Goal: Contribute content: Add original content to the website for others to see

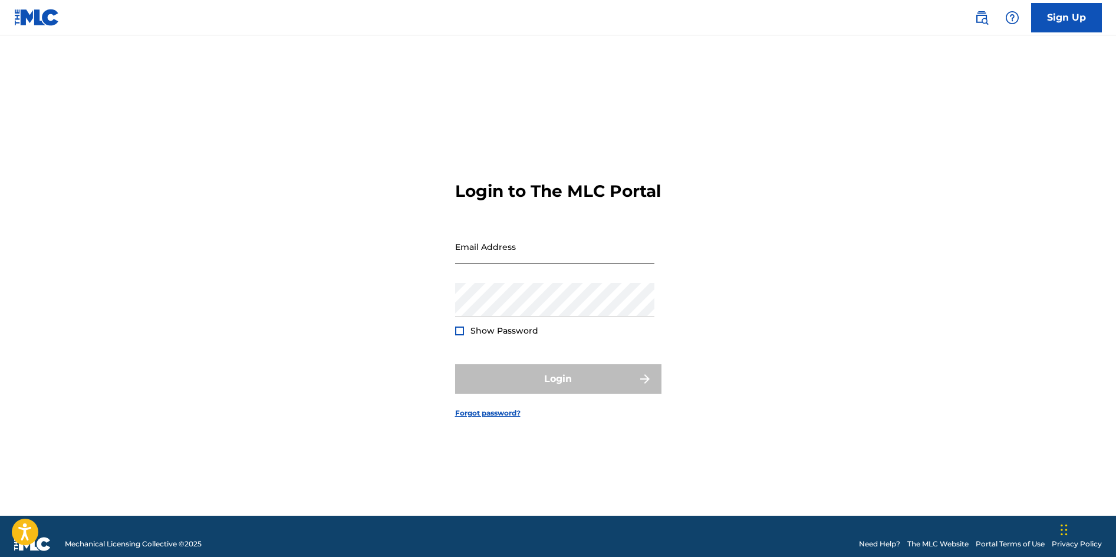
click at [546, 264] on input "Email Address" at bounding box center [554, 247] width 199 height 34
type input "[EMAIL_ADDRESS][DOMAIN_NAME]"
click at [376, 343] on div "Login to The MLC Portal Email Address [EMAIL_ADDRESS][DOMAIN_NAME] Password Sho…" at bounding box center [559, 290] width 826 height 451
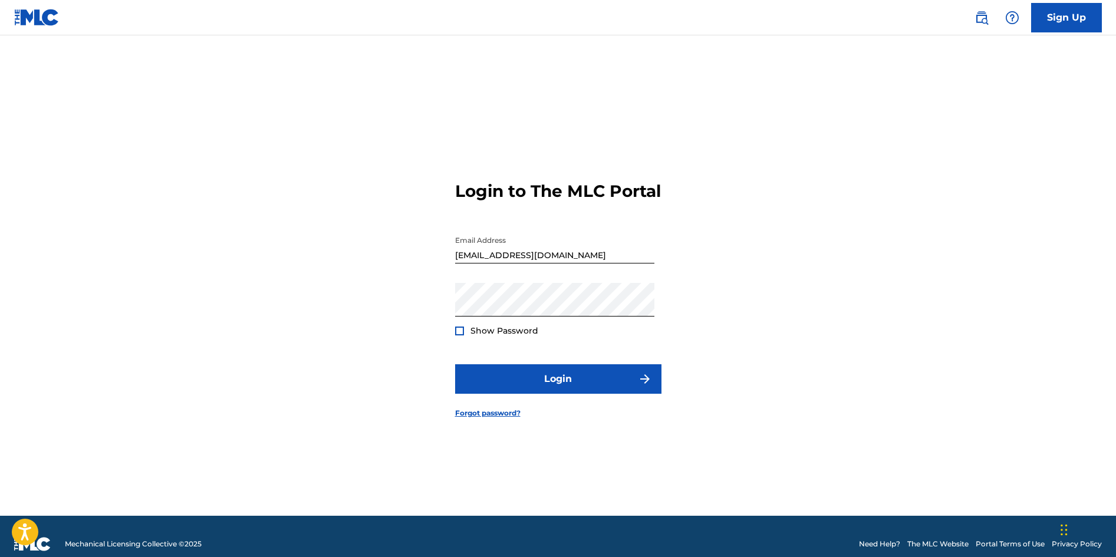
click at [458, 336] on div at bounding box center [459, 331] width 9 height 9
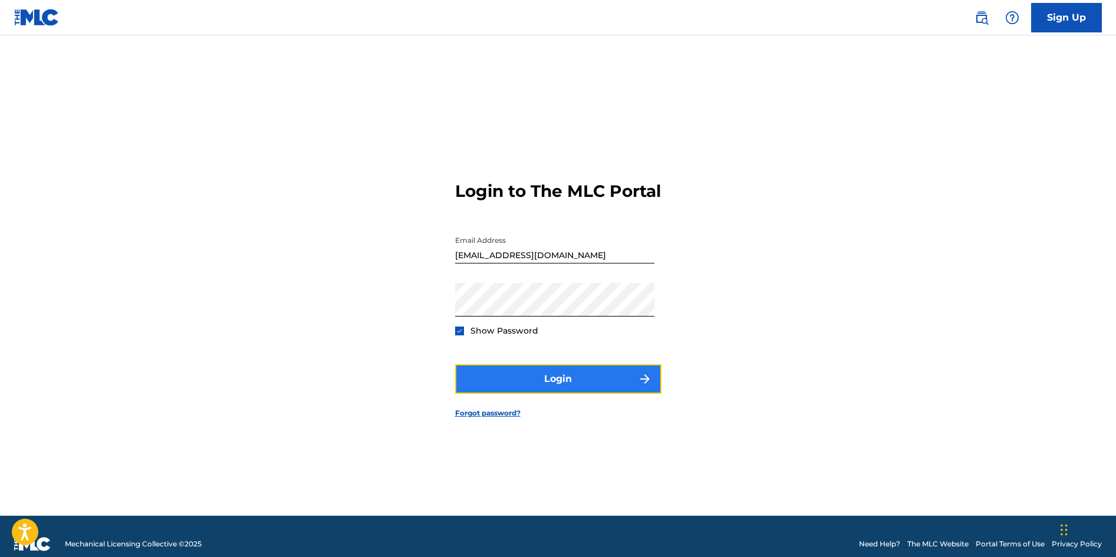
click at [489, 385] on button "Login" at bounding box center [558, 378] width 206 height 29
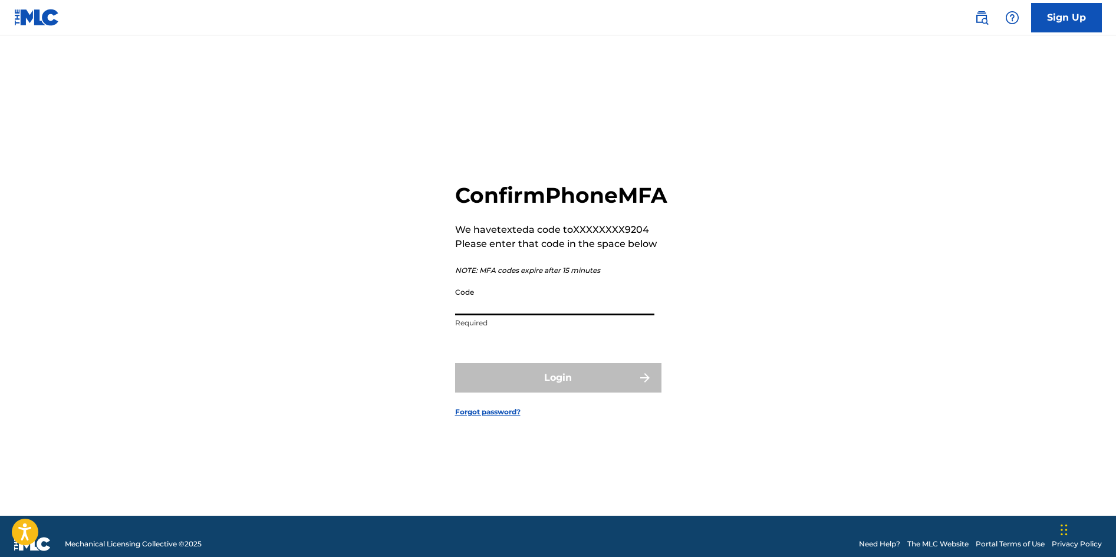
click at [488, 316] on input "Code" at bounding box center [554, 299] width 199 height 34
type input "461089"
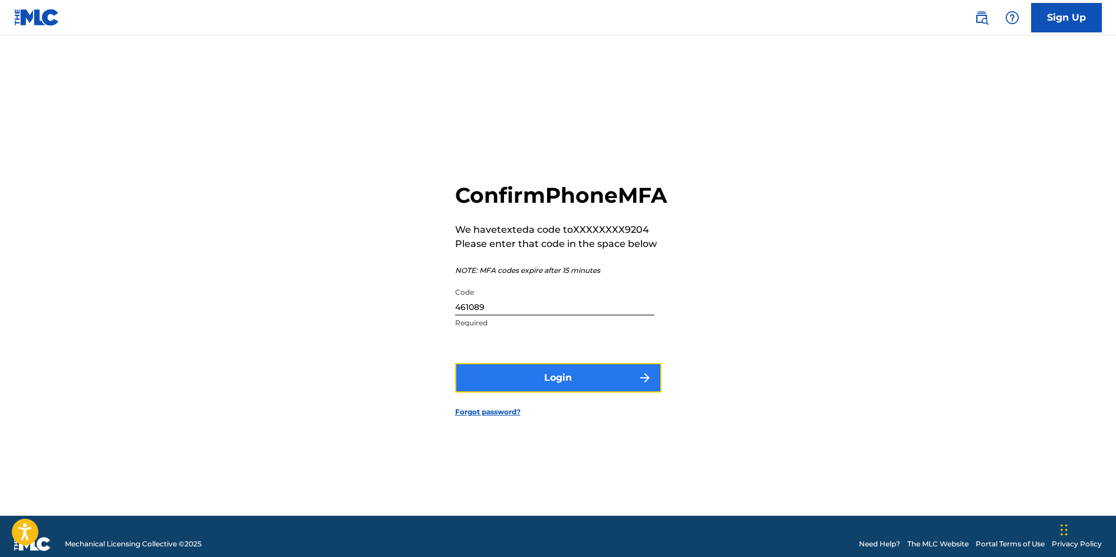
click at [551, 393] on button "Login" at bounding box center [558, 377] width 206 height 29
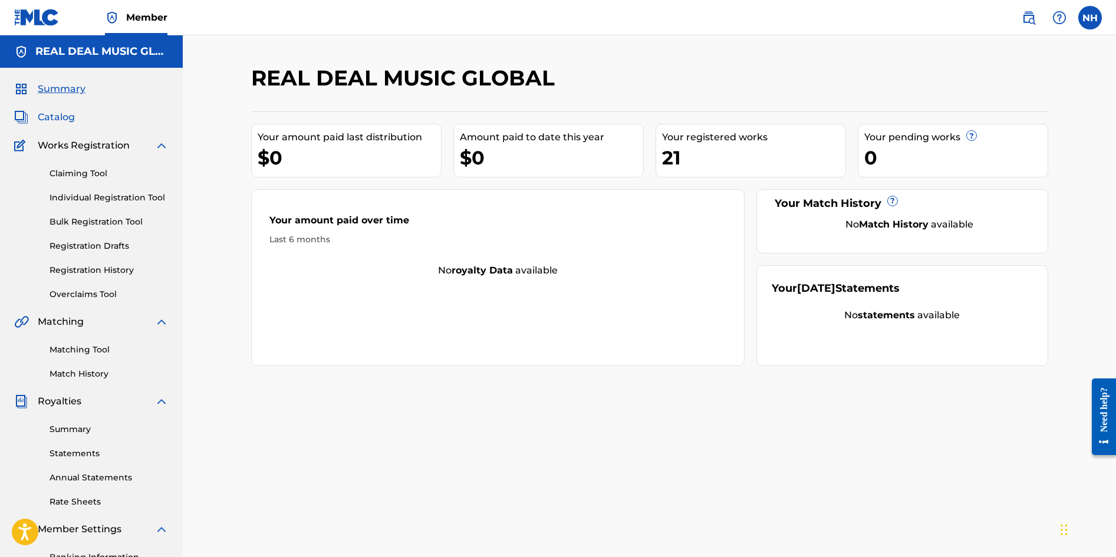
click at [74, 122] on span "Catalog" at bounding box center [56, 117] width 37 height 14
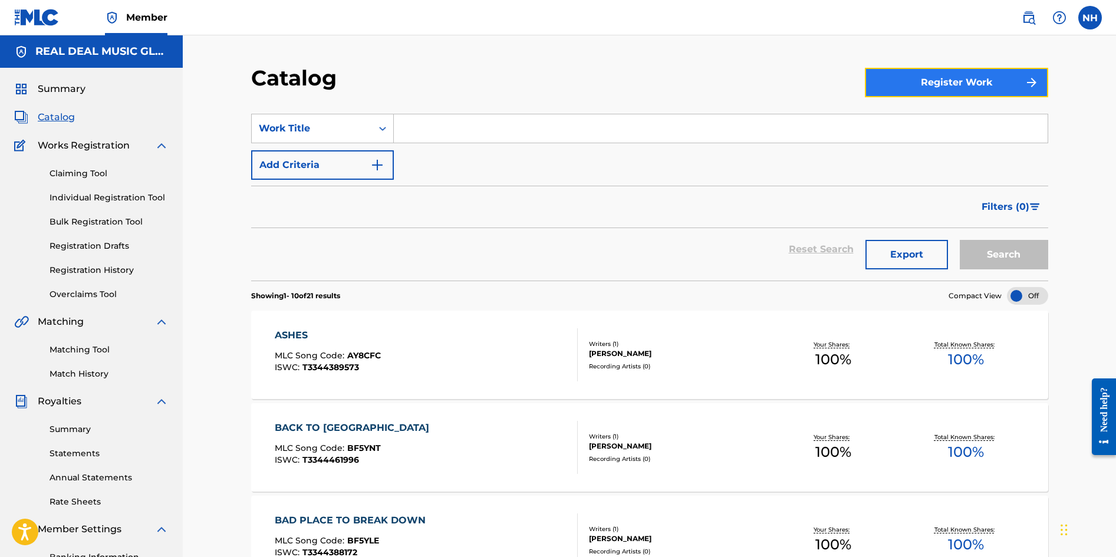
click at [976, 81] on button "Register Work" at bounding box center [956, 82] width 183 height 29
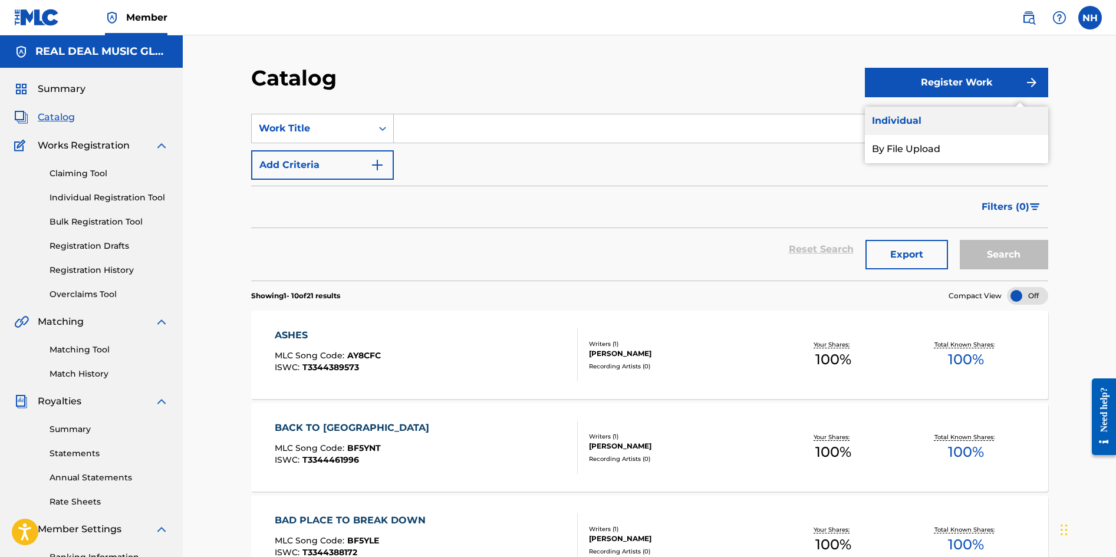
click at [892, 121] on link "Individual" at bounding box center [956, 121] width 183 height 28
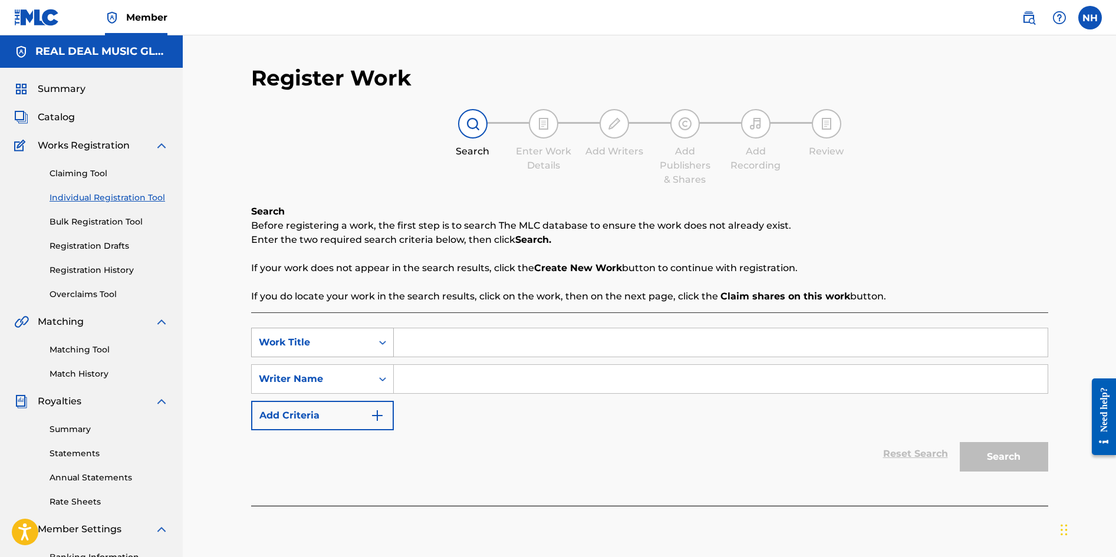
click at [377, 346] on icon "Search Form" at bounding box center [383, 343] width 12 height 12
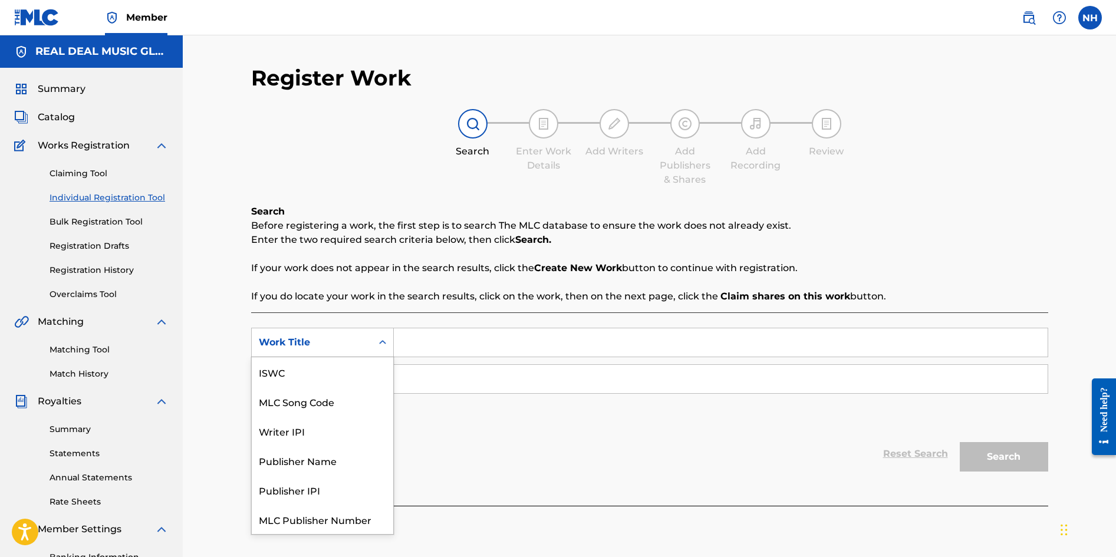
scroll to position [29, 0]
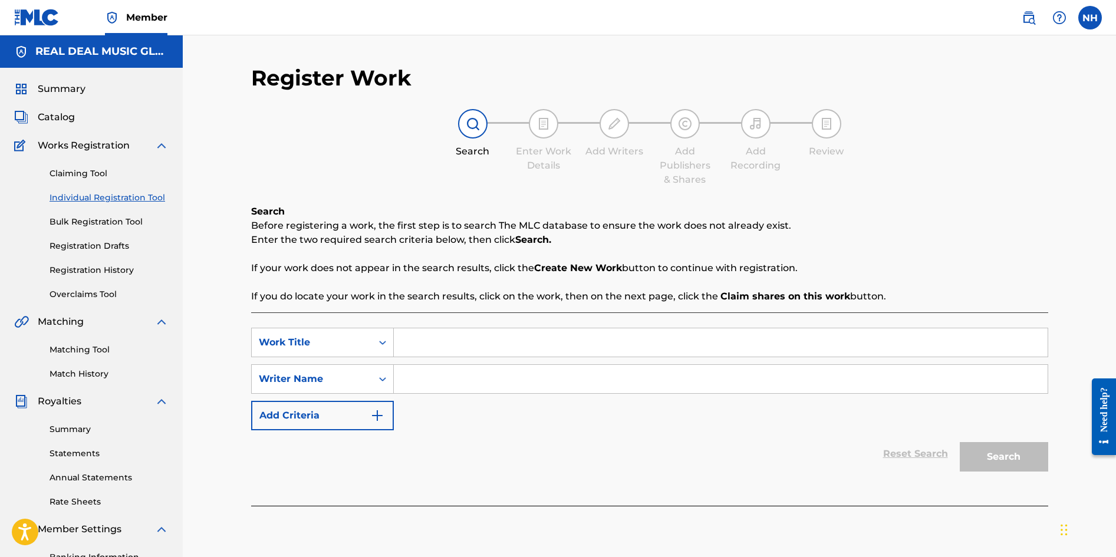
click at [447, 340] on input "Search Form" at bounding box center [721, 343] width 654 height 28
type input "T"
type input "THE MAN ON THE MIDDLE CROSS"
click at [379, 375] on icon "Search Form" at bounding box center [383, 379] width 12 height 12
click at [438, 379] on input "Search Form" at bounding box center [721, 379] width 654 height 28
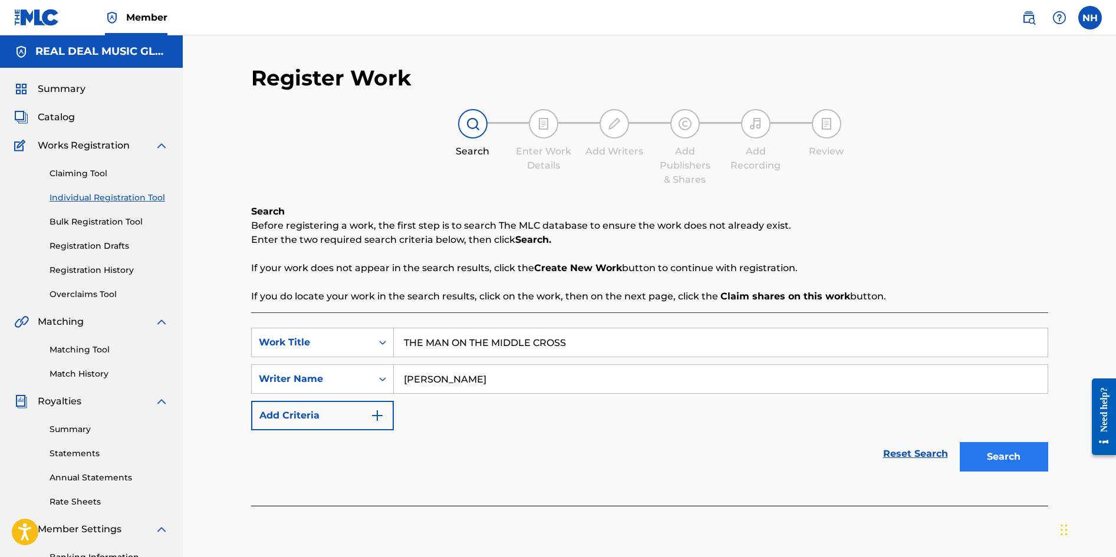
type input "[PERSON_NAME]"
click at [995, 458] on button "Search" at bounding box center [1004, 456] width 88 height 29
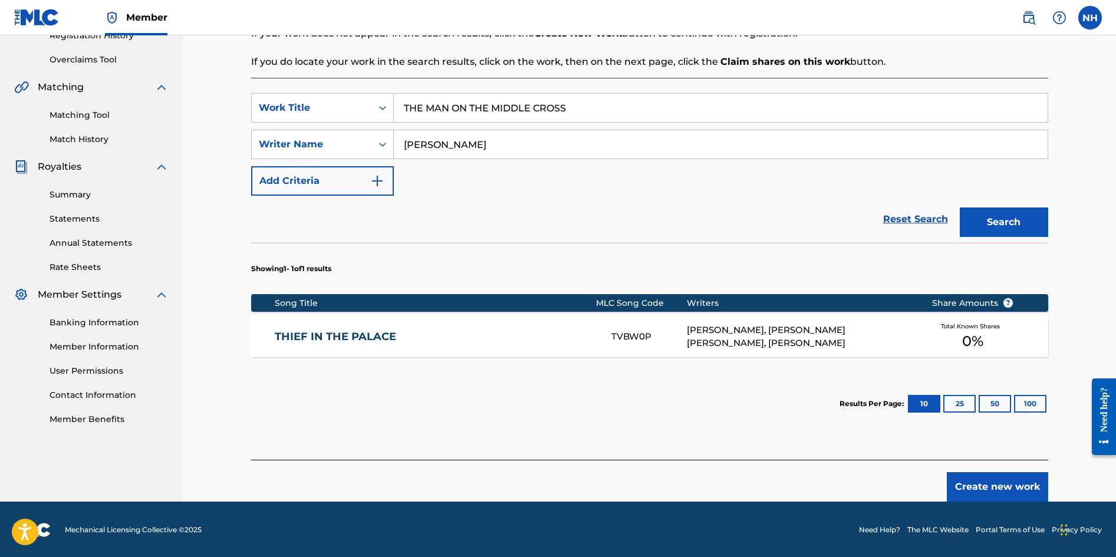
scroll to position [236, 0]
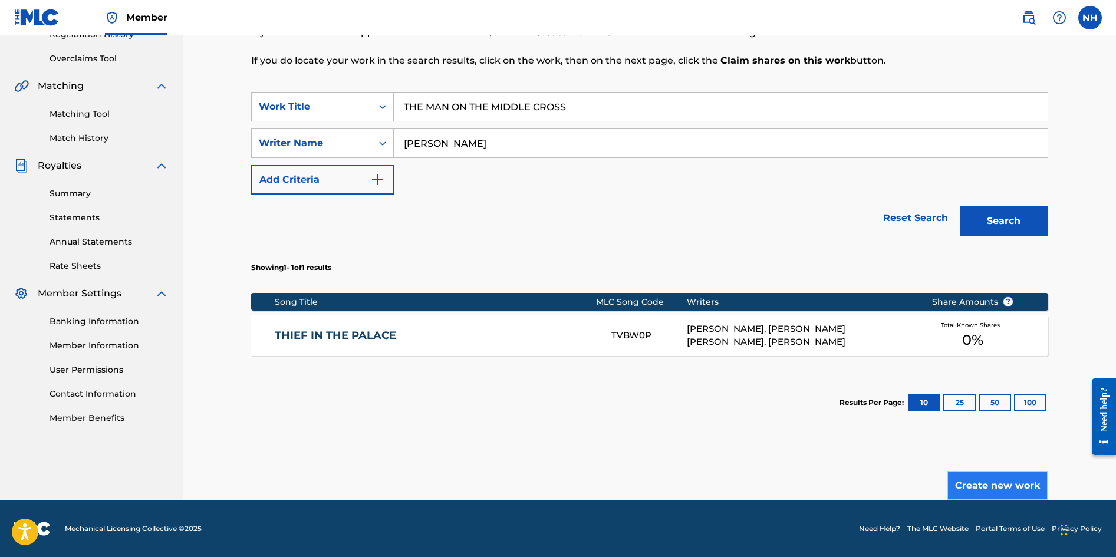
click at [998, 481] on button "Create new work" at bounding box center [997, 485] width 101 height 29
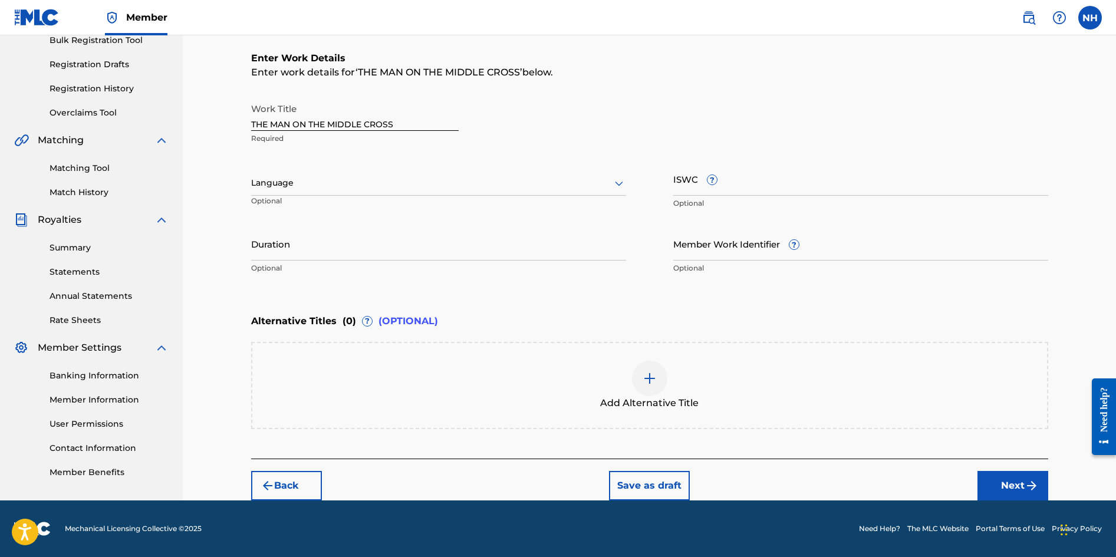
click at [574, 190] on div at bounding box center [438, 183] width 375 height 15
click at [554, 209] on div "English" at bounding box center [439, 209] width 374 height 27
click at [736, 181] on input "ISWC ?" at bounding box center [861, 179] width 375 height 34
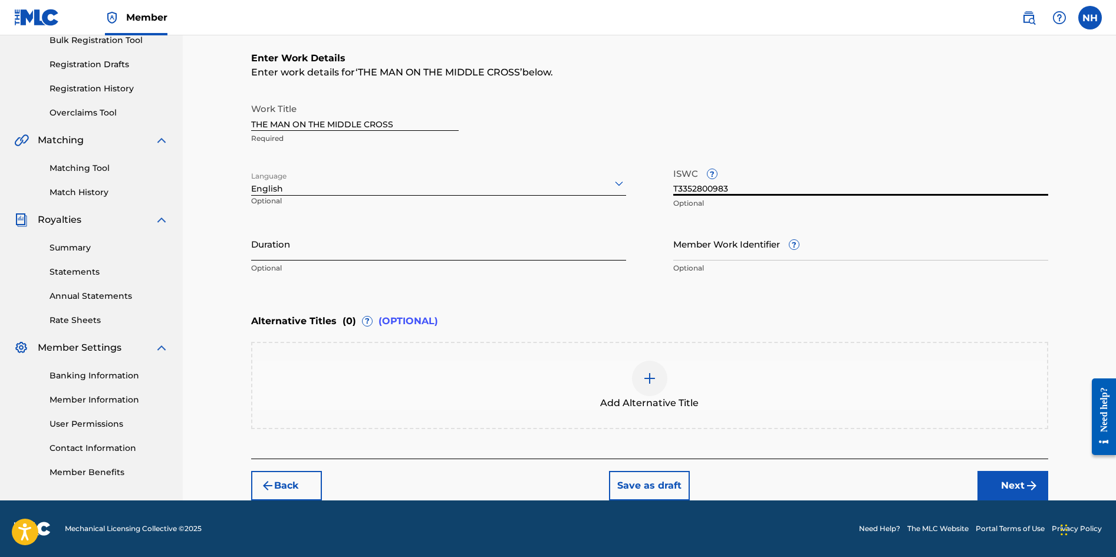
type input "T3352800983"
click at [374, 247] on input "Duration" at bounding box center [438, 244] width 375 height 34
type input "03:53"
click at [646, 383] on img at bounding box center [650, 379] width 14 height 14
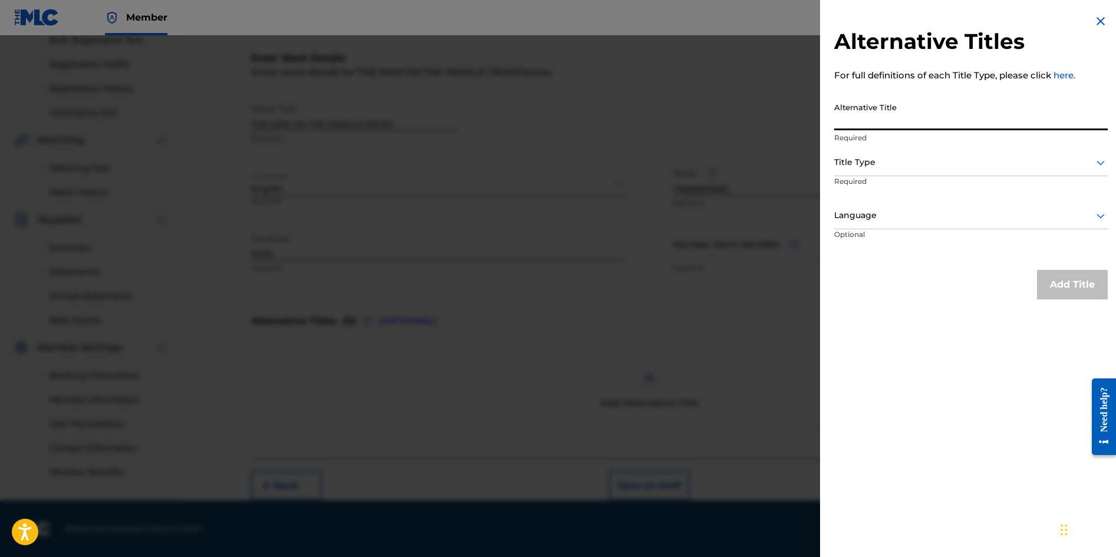
click at [928, 124] on input "Alternative Title" at bounding box center [972, 114] width 274 height 34
type input "MAN ON THE MIDDLE CROSS"
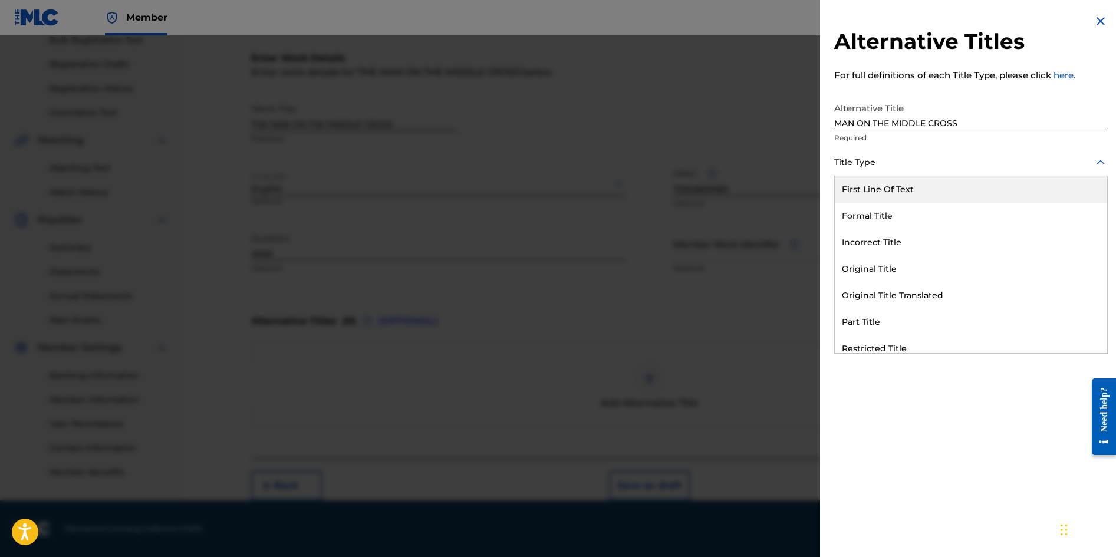
click at [927, 169] on div at bounding box center [972, 162] width 274 height 15
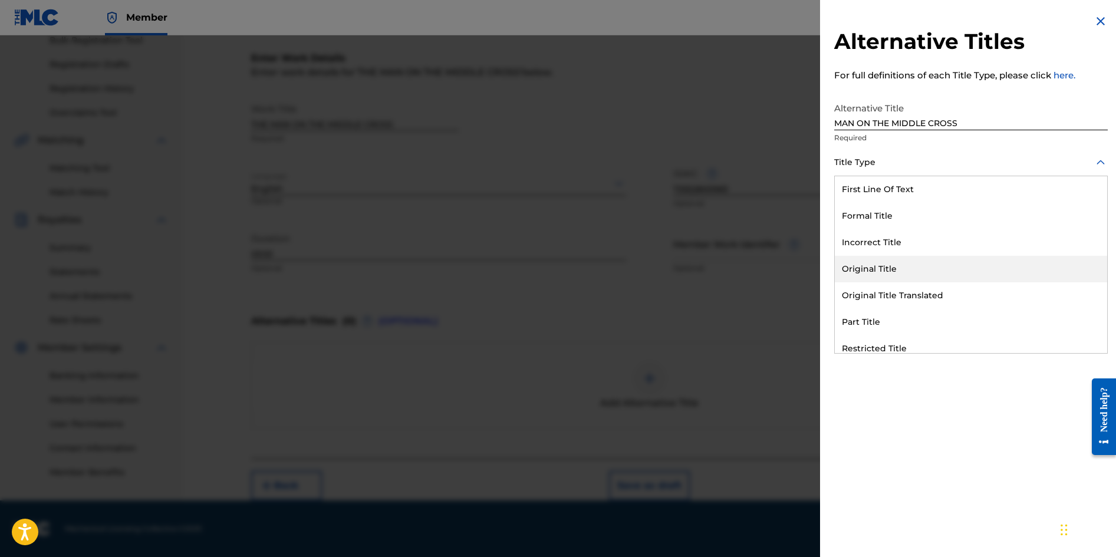
click at [919, 278] on div "Original Title" at bounding box center [971, 269] width 272 height 27
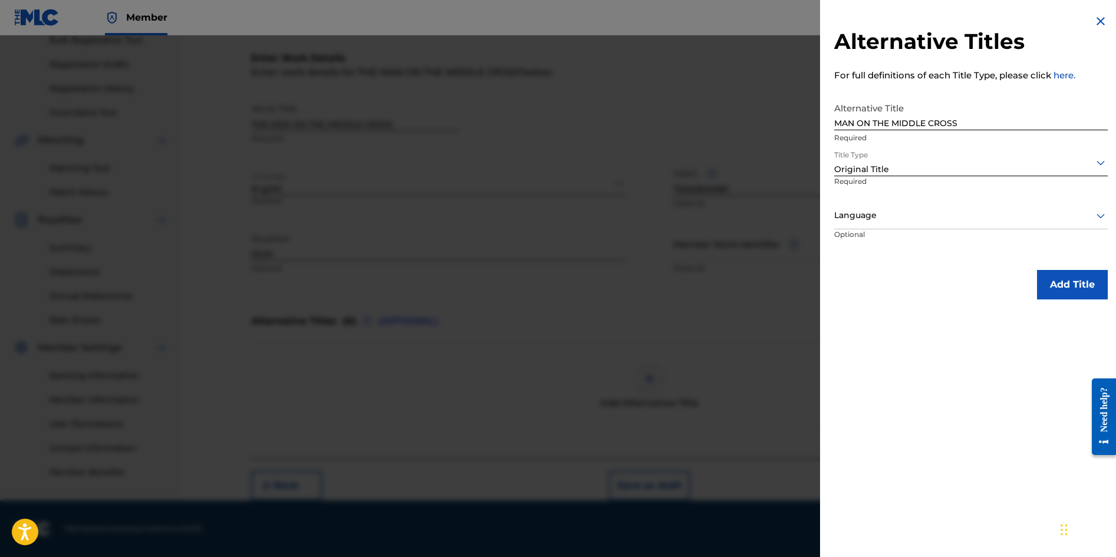
click at [1068, 221] on div at bounding box center [972, 215] width 274 height 15
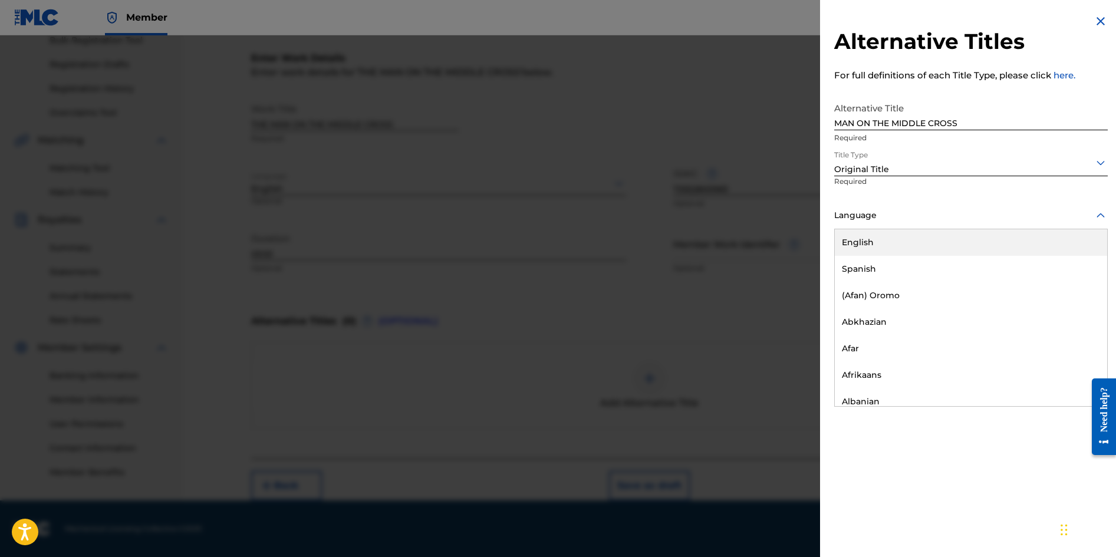
click at [964, 248] on div "English" at bounding box center [971, 242] width 272 height 27
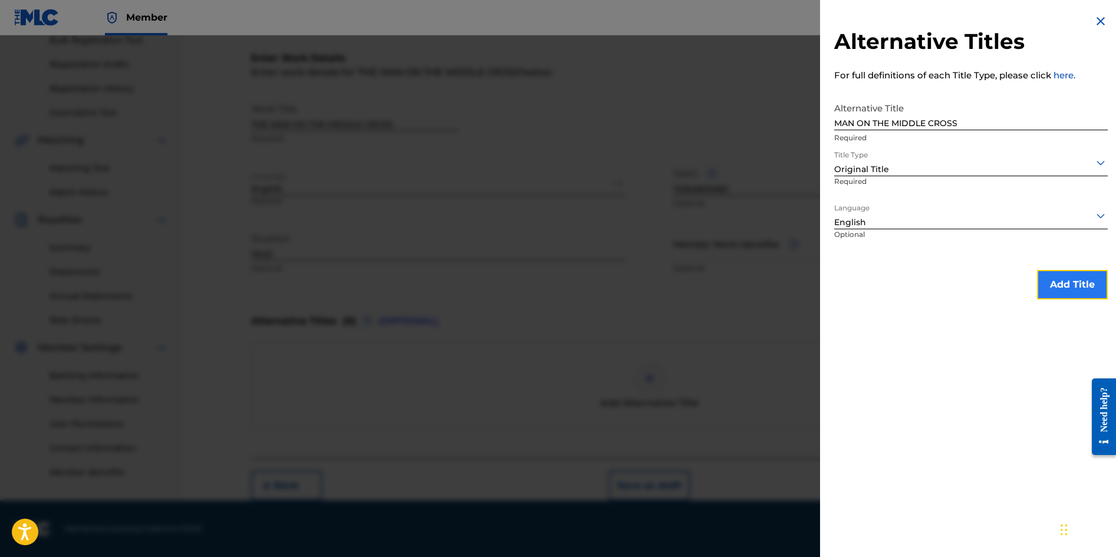
click at [1080, 290] on button "Add Title" at bounding box center [1072, 284] width 71 height 29
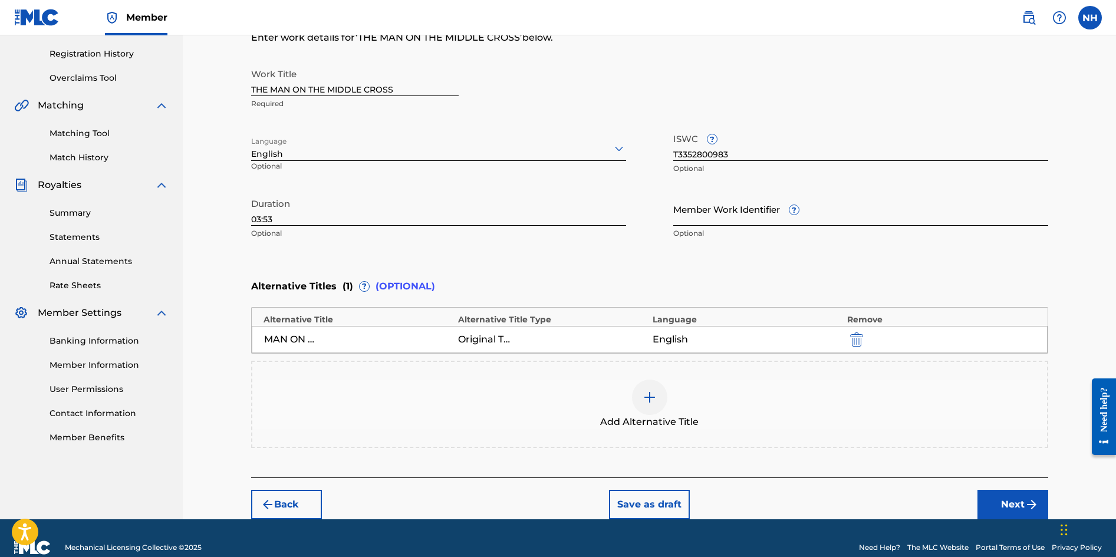
scroll to position [235, 0]
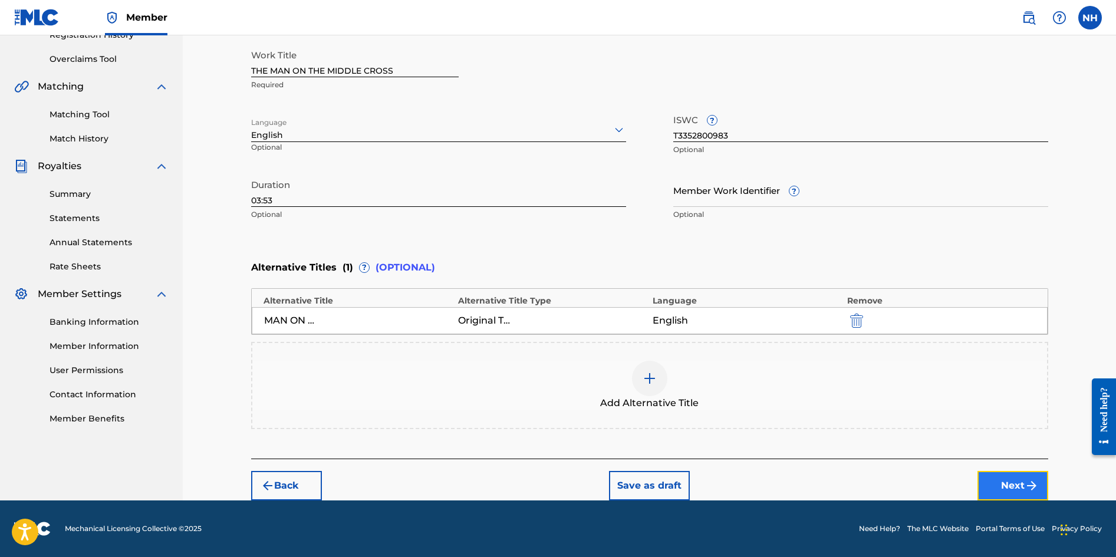
click at [1009, 480] on button "Next" at bounding box center [1013, 485] width 71 height 29
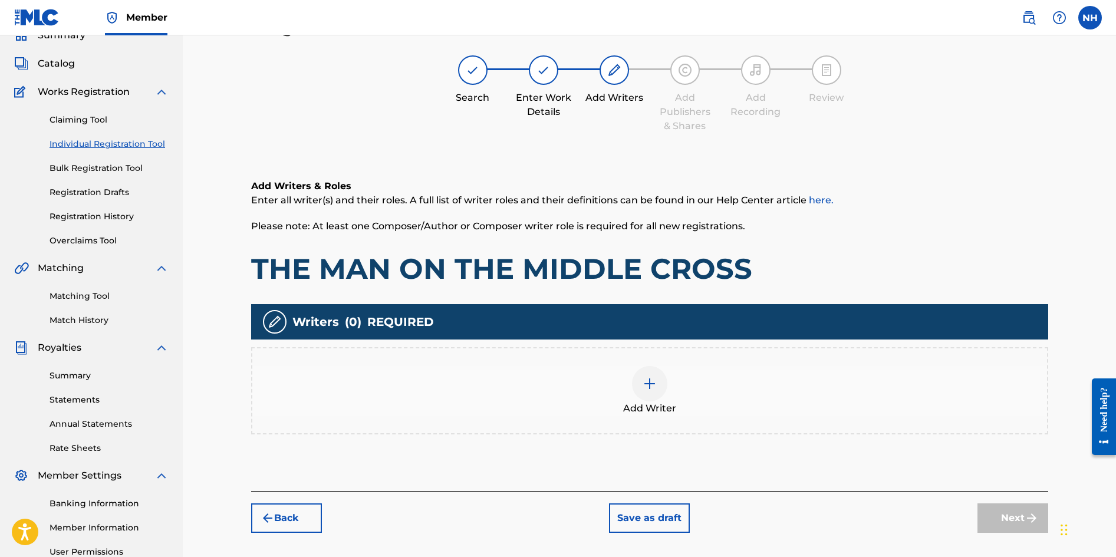
scroll to position [53, 0]
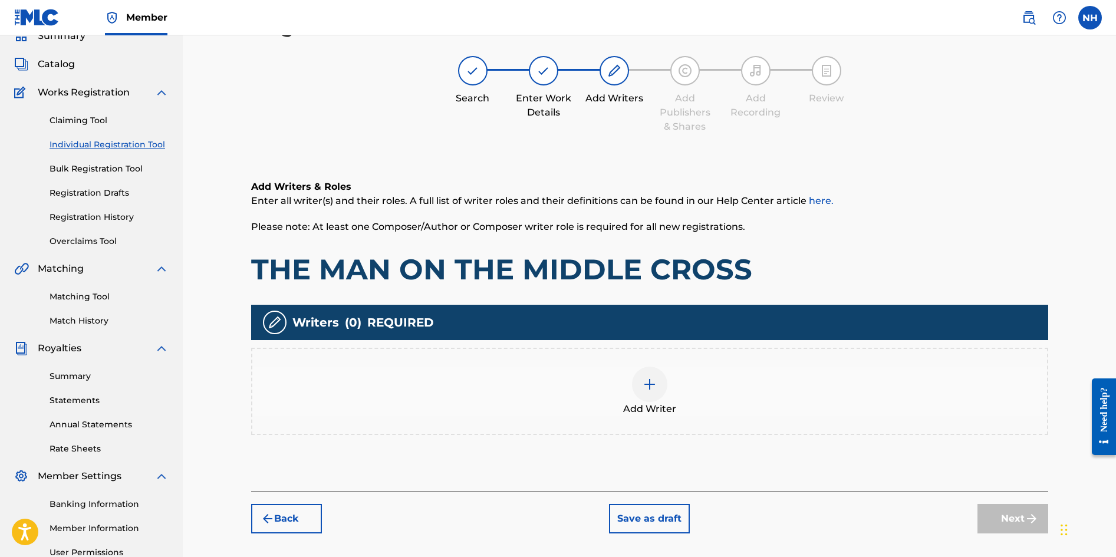
click at [651, 389] on img at bounding box center [650, 384] width 14 height 14
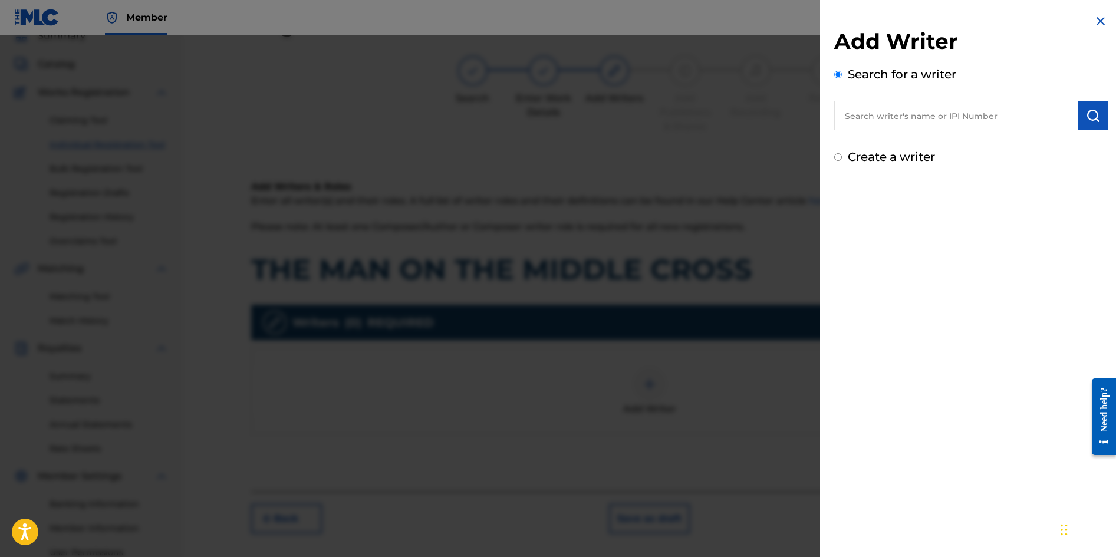
click at [938, 119] on input "text" at bounding box center [957, 115] width 244 height 29
type input "N"
type input "01301368786"
click at [1086, 116] on img "submit" at bounding box center [1093, 116] width 14 height 14
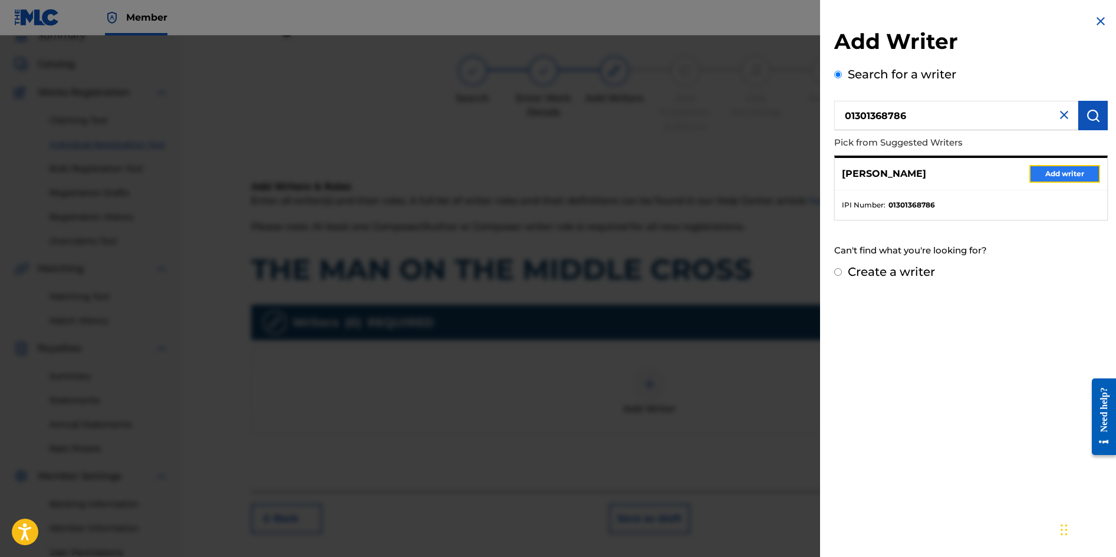
click at [1052, 177] on button "Add writer" at bounding box center [1065, 174] width 71 height 18
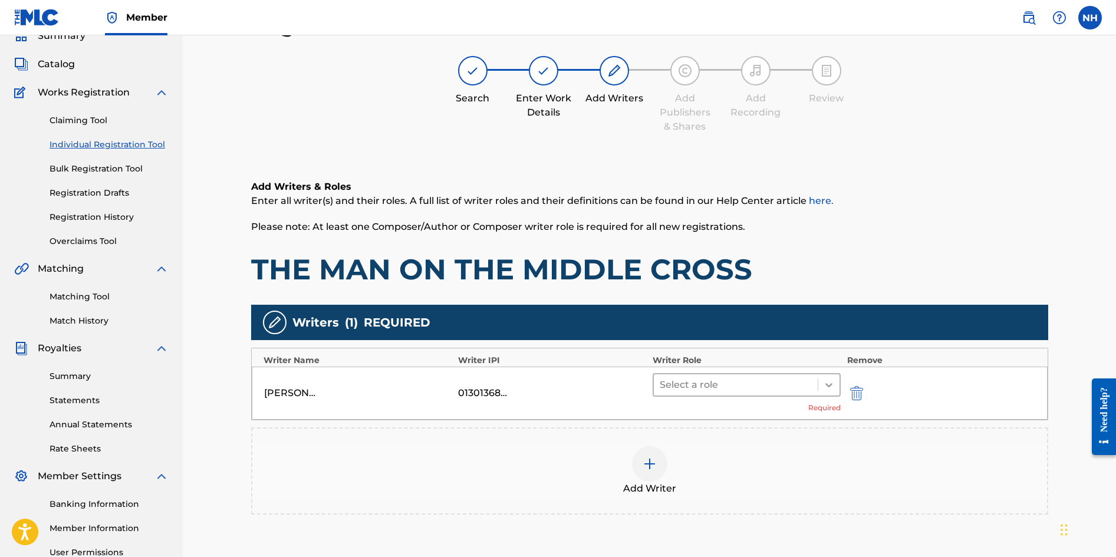
click at [827, 390] on icon at bounding box center [829, 385] width 12 height 12
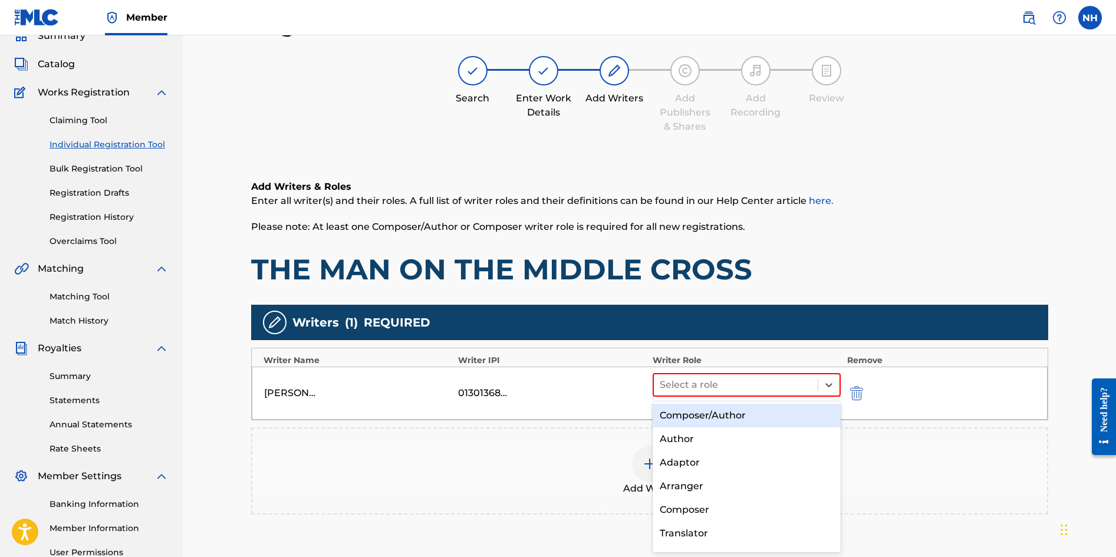
click at [774, 420] on div "Composer/Author" at bounding box center [747, 416] width 189 height 24
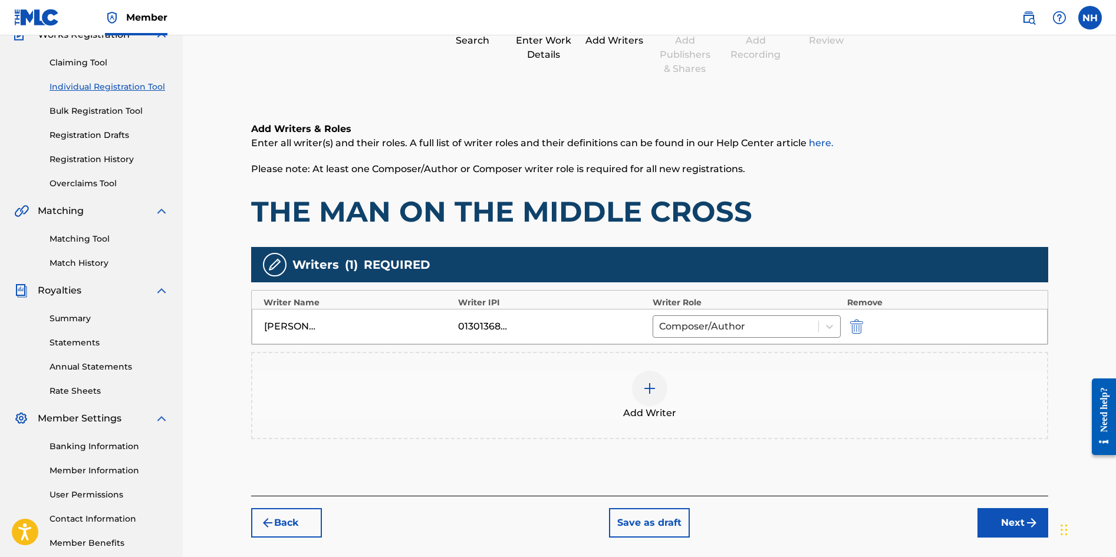
scroll to position [174, 0]
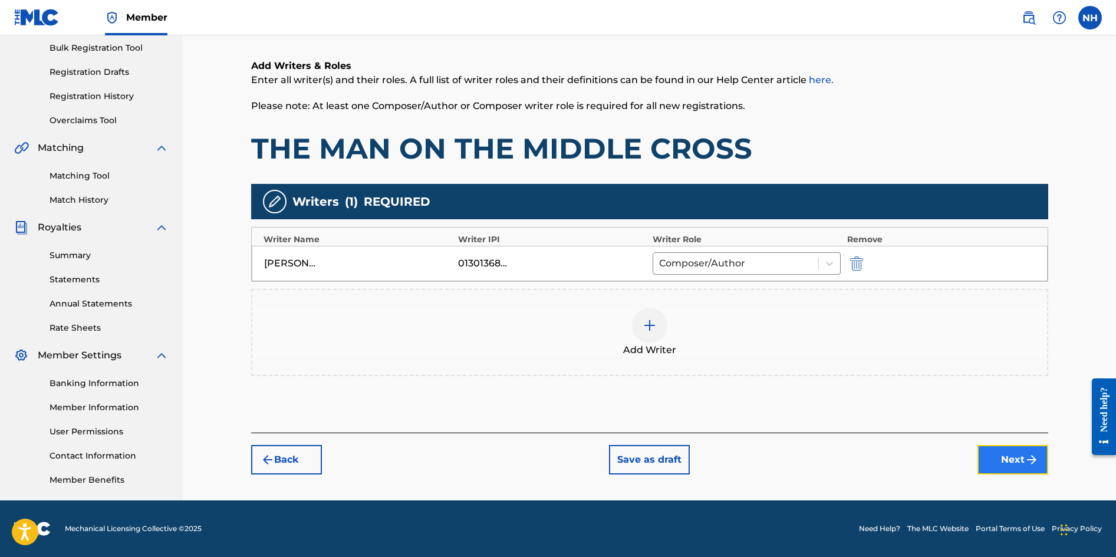
click at [1022, 472] on button "Next" at bounding box center [1013, 459] width 71 height 29
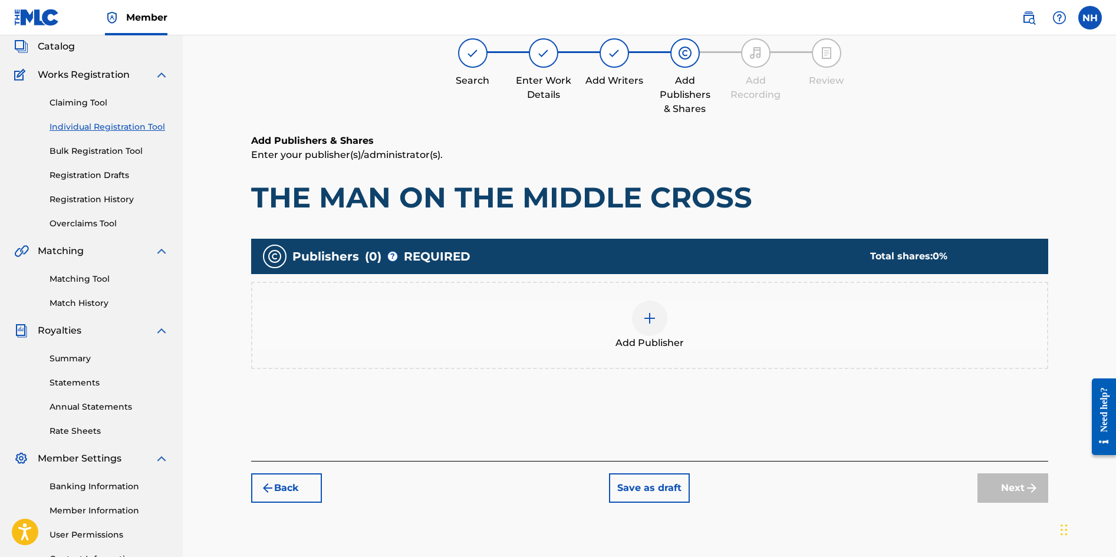
scroll to position [53, 0]
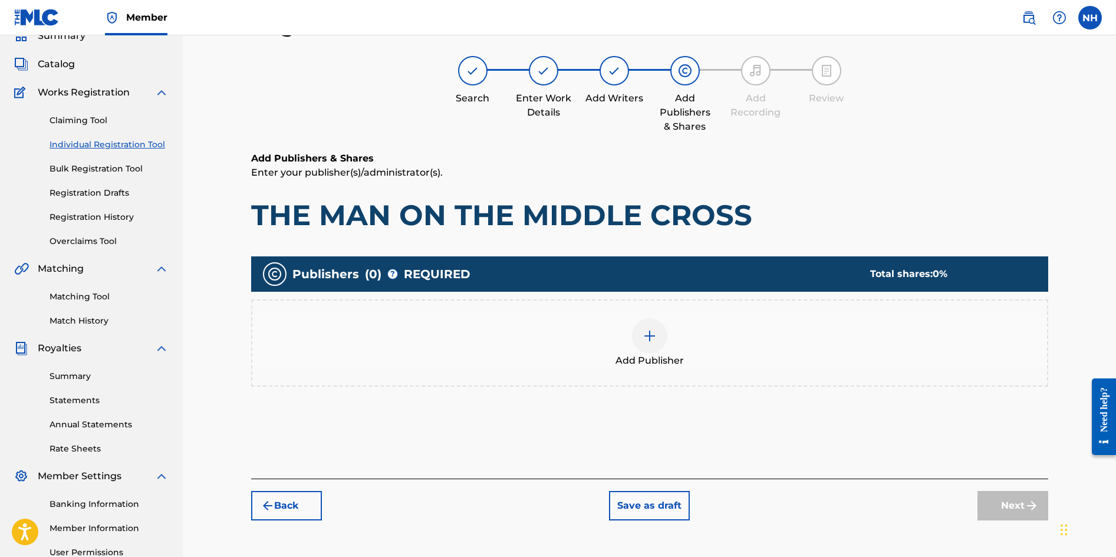
click at [646, 334] on img at bounding box center [650, 336] width 14 height 14
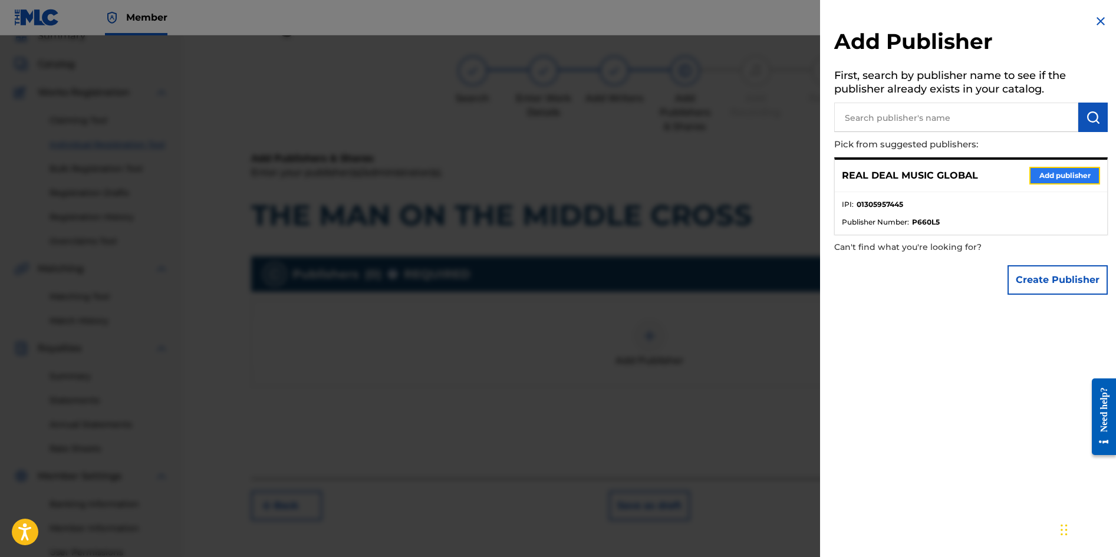
click at [1066, 176] on button "Add publisher" at bounding box center [1065, 176] width 71 height 18
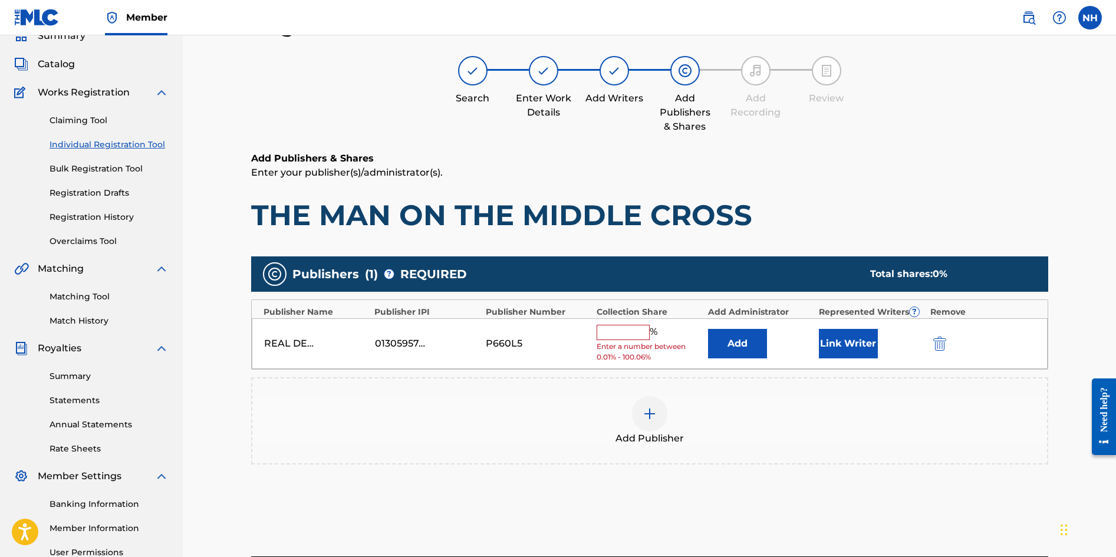
click at [617, 331] on input "text" at bounding box center [623, 332] width 53 height 15
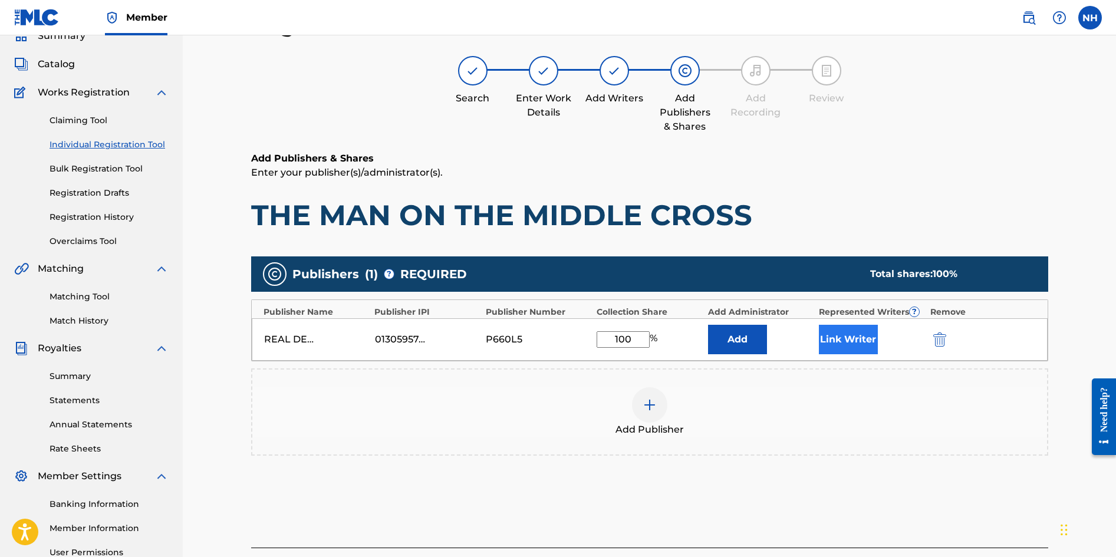
type input "100"
click at [841, 334] on button "Link Writer" at bounding box center [848, 339] width 59 height 29
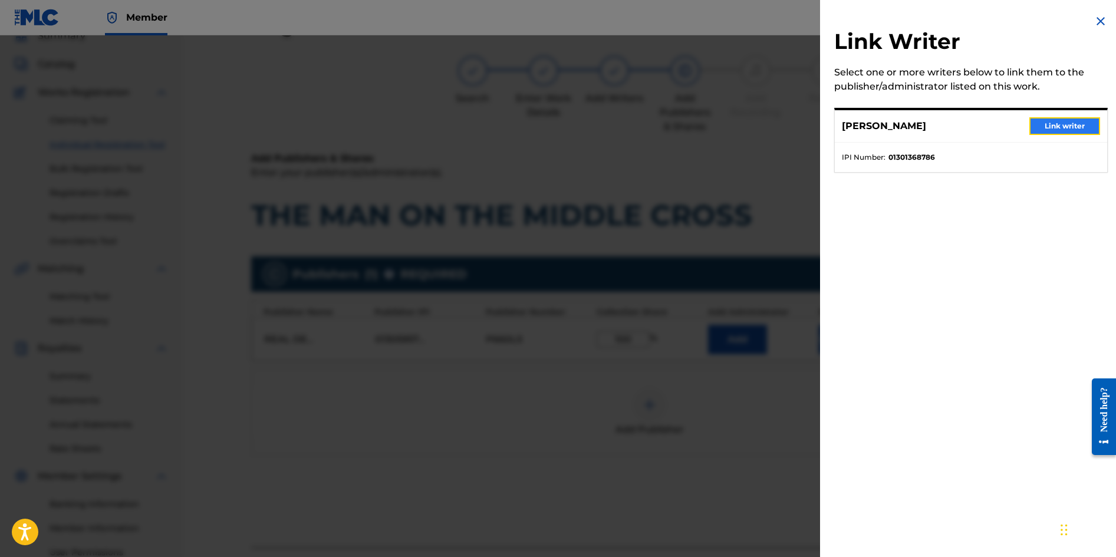
click at [1063, 123] on button "Link writer" at bounding box center [1065, 126] width 71 height 18
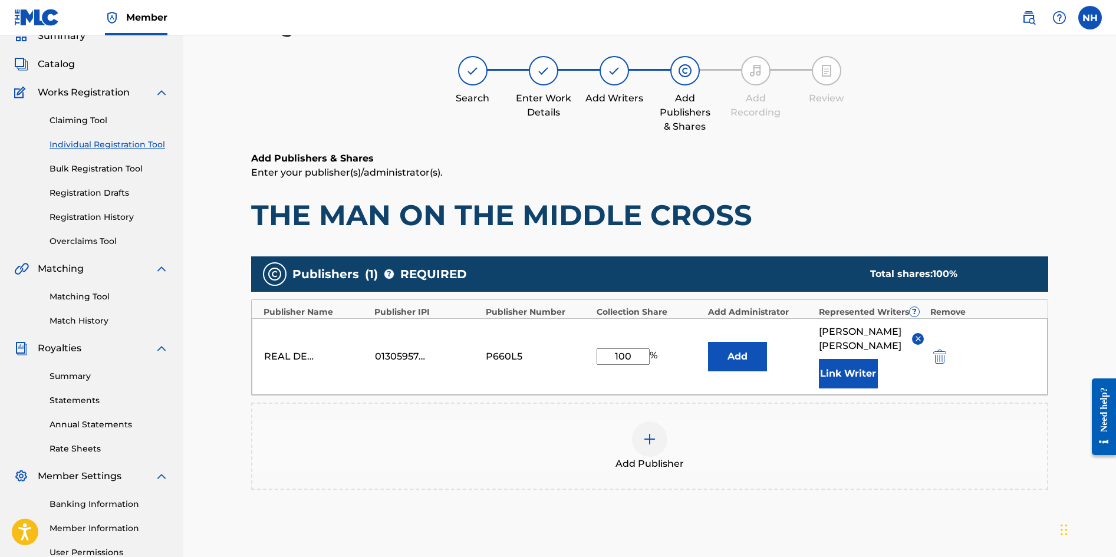
scroll to position [174, 0]
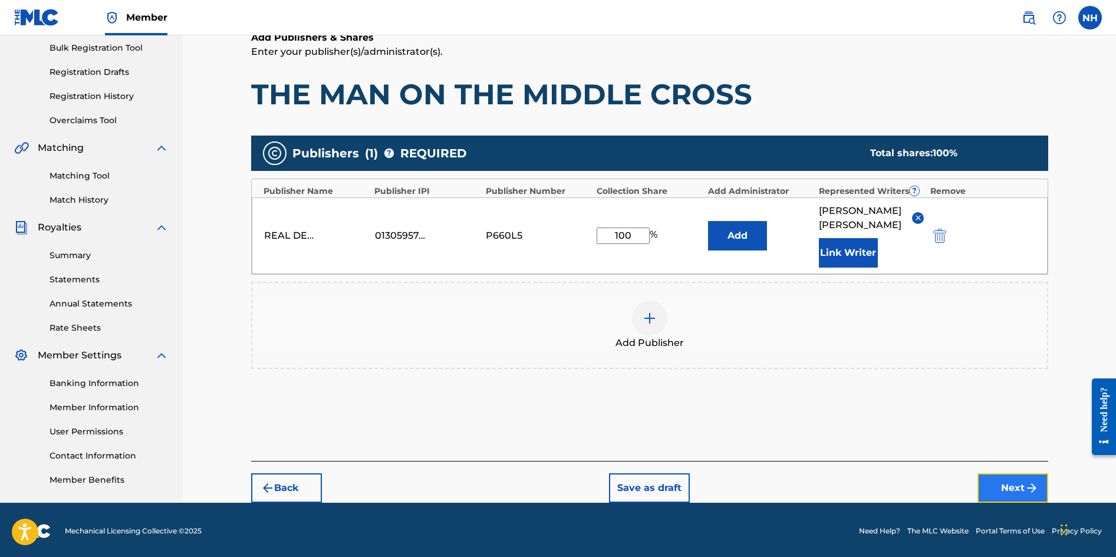
click at [997, 474] on button "Next" at bounding box center [1013, 488] width 71 height 29
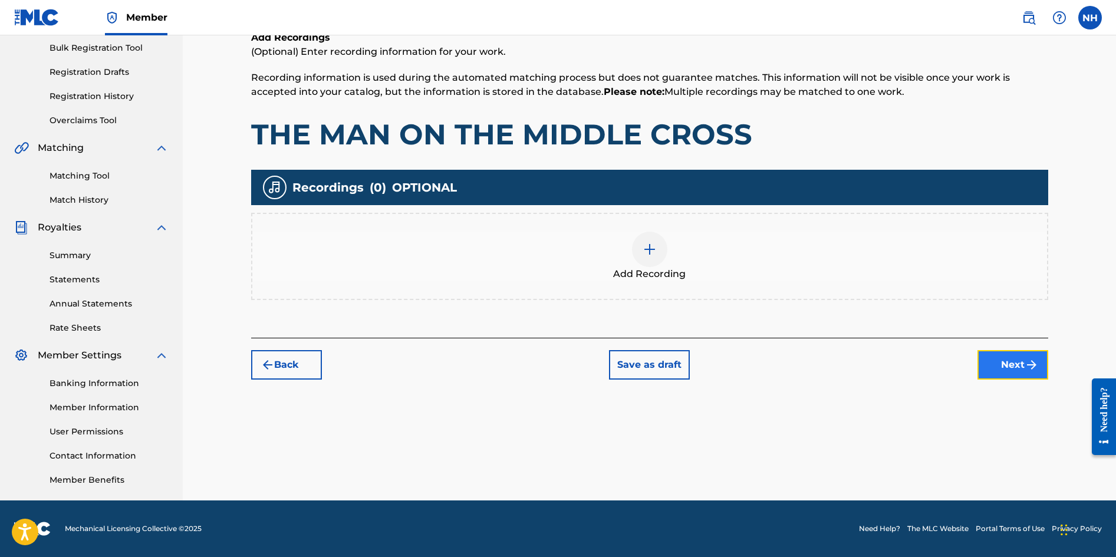
click at [1005, 369] on button "Next" at bounding box center [1013, 364] width 71 height 29
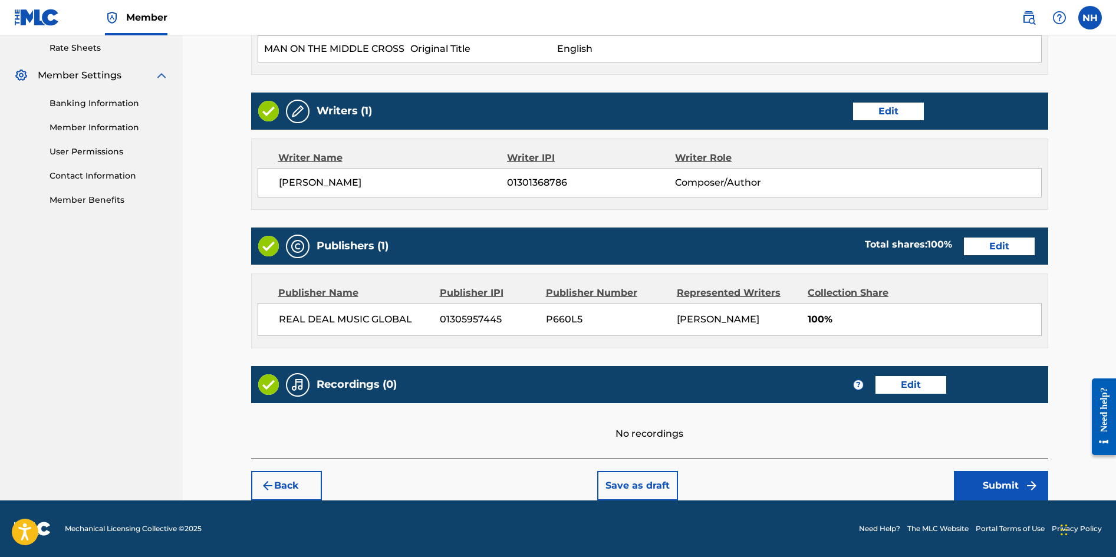
scroll to position [468, 0]
click at [654, 480] on button "Save as draft" at bounding box center [637, 485] width 81 height 29
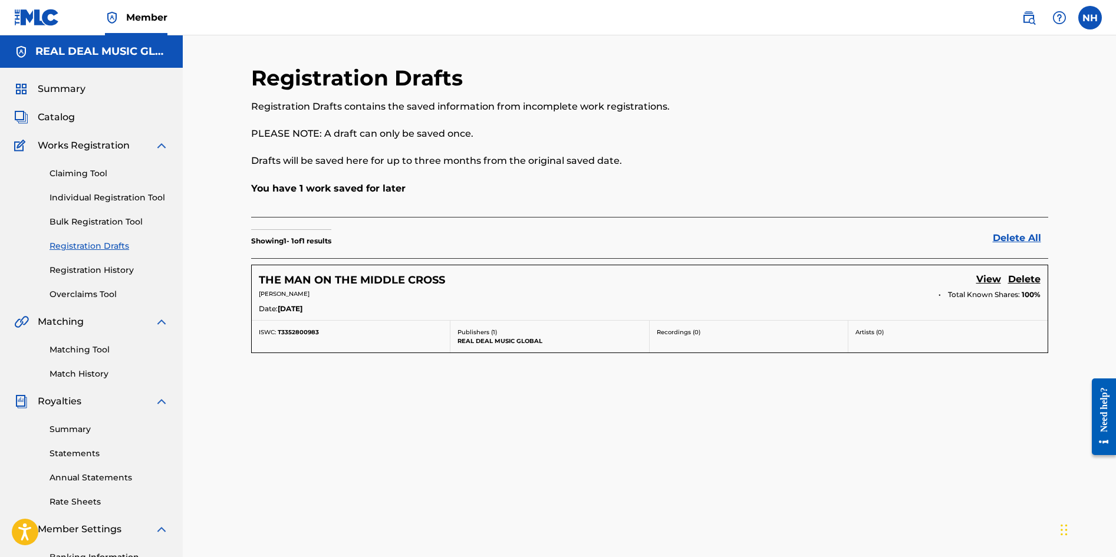
click at [658, 475] on div "Registration Drafts Registration Drafts contains the saved information from inc…" at bounding box center [650, 370] width 826 height 610
click at [96, 345] on link "Matching Tool" at bounding box center [109, 350] width 119 height 12
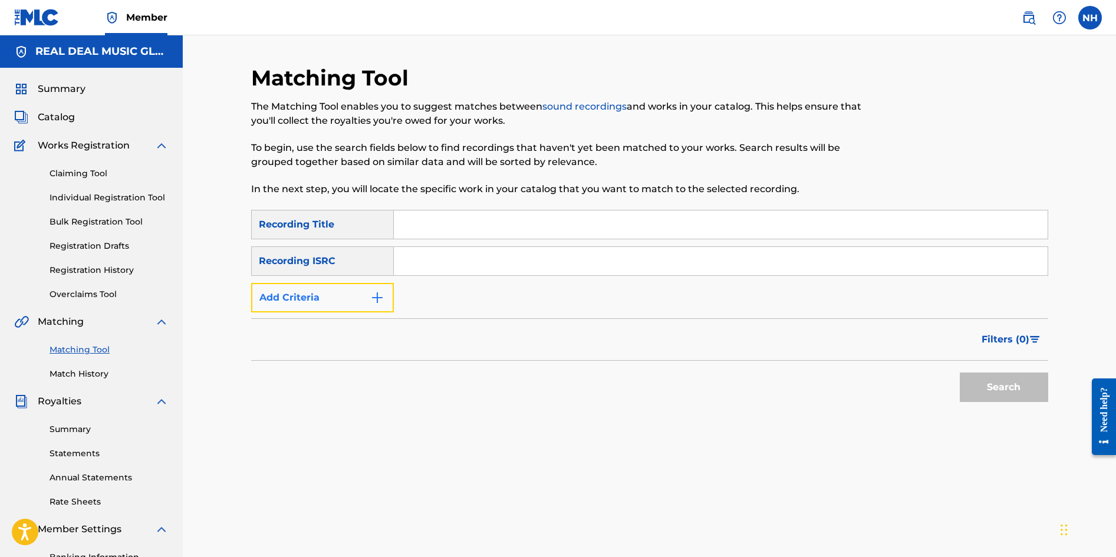
click at [387, 300] on button "Add Criteria" at bounding box center [322, 297] width 143 height 29
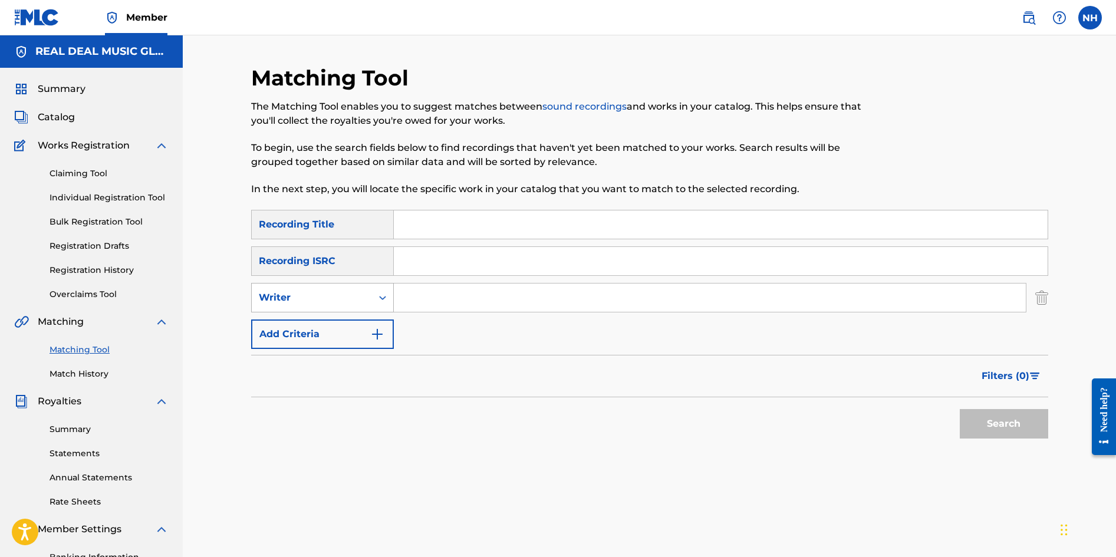
click at [377, 298] on icon "Search Form" at bounding box center [383, 298] width 12 height 12
click at [323, 331] on div "Recording Artist" at bounding box center [323, 327] width 142 height 29
click at [431, 300] on input "Search Form" at bounding box center [710, 298] width 632 height 28
click at [1019, 428] on button "Search" at bounding box center [1004, 423] width 88 height 29
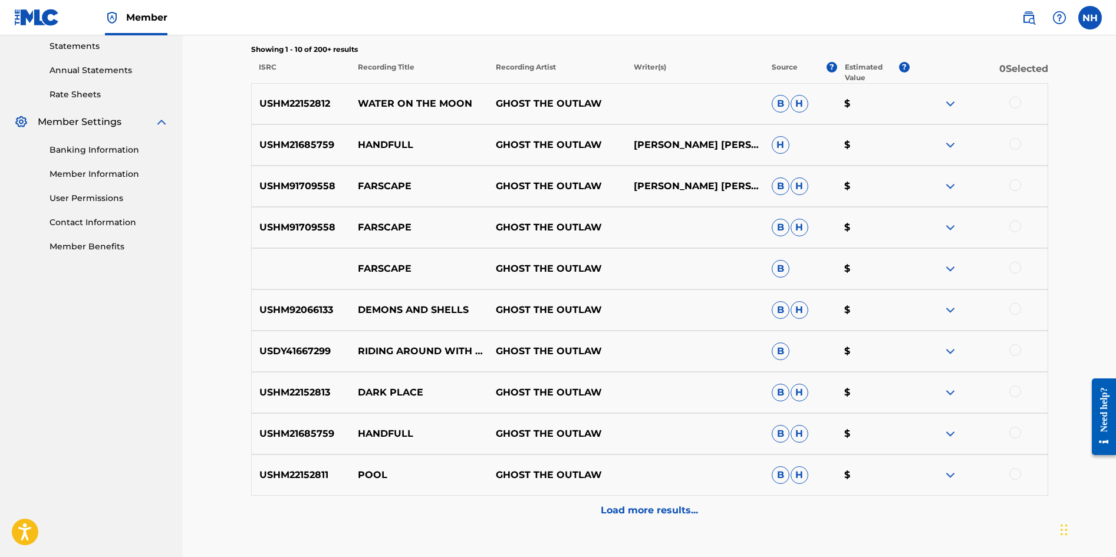
scroll to position [491, 0]
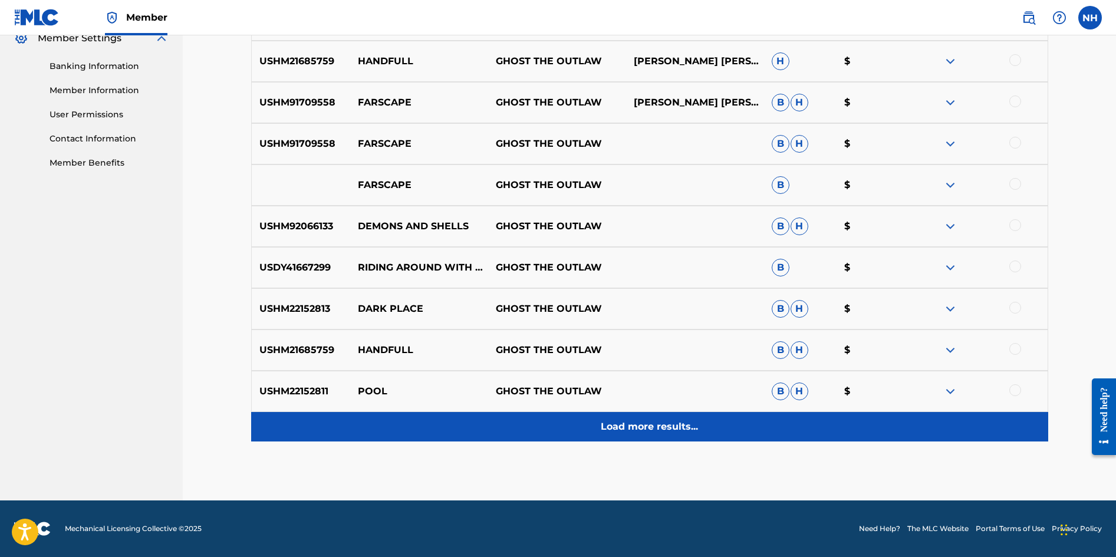
click at [632, 433] on p "Load more results..." at bounding box center [649, 427] width 97 height 14
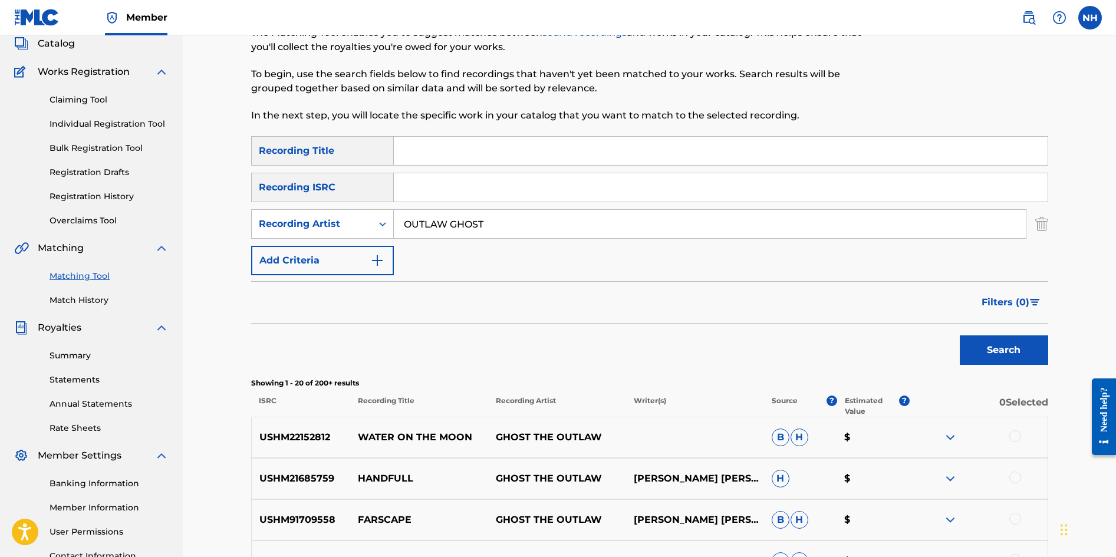
scroll to position [0, 0]
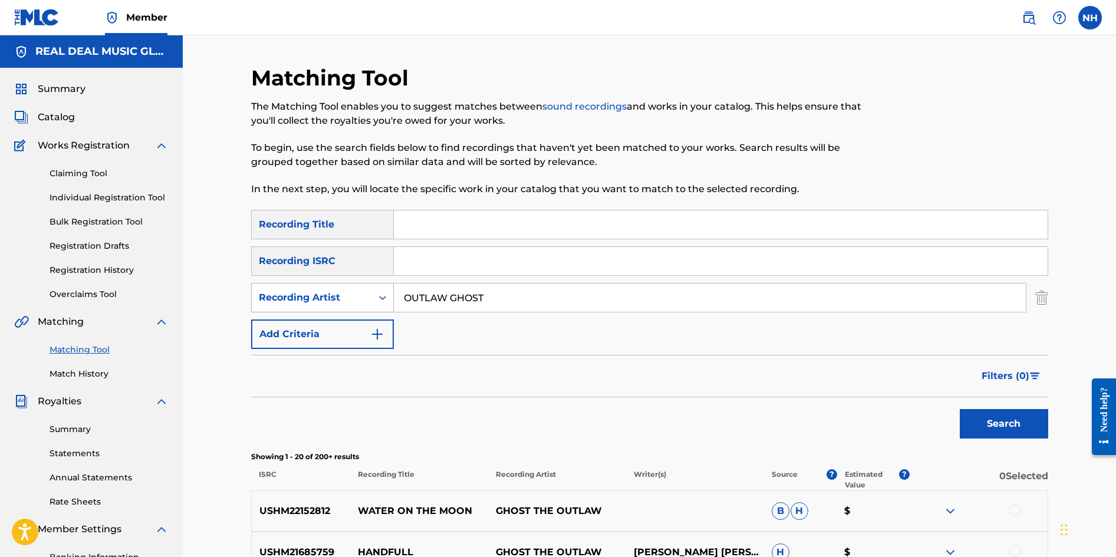
drag, startPoint x: 490, startPoint y: 300, endPoint x: 391, endPoint y: 300, distance: 98.5
click at [391, 300] on div "SearchWithCriteriaa69f1213-131c-4270-b43e-837e36ae7871 Recording Artist OUTLAW …" at bounding box center [649, 297] width 797 height 29
type input "EDIBLES"
click at [997, 426] on button "Search" at bounding box center [1004, 423] width 88 height 29
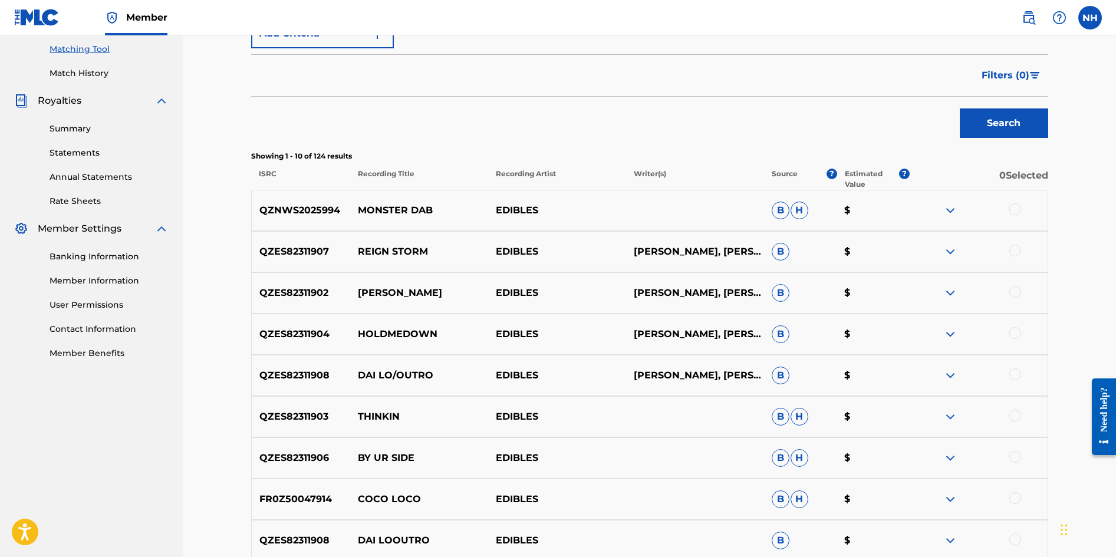
scroll to position [472, 0]
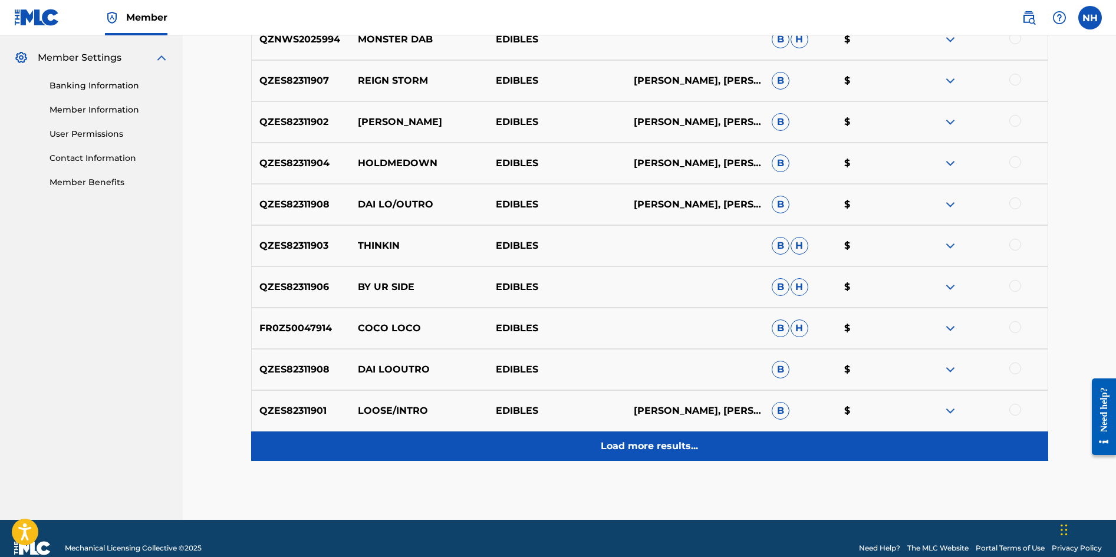
click at [625, 453] on p "Load more results..." at bounding box center [649, 446] width 97 height 14
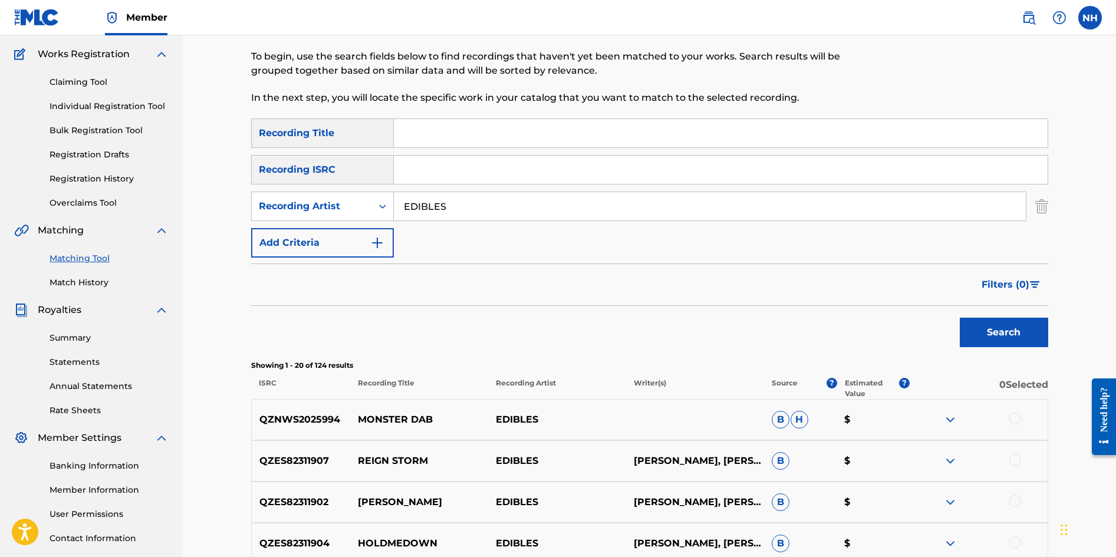
scroll to position [0, 0]
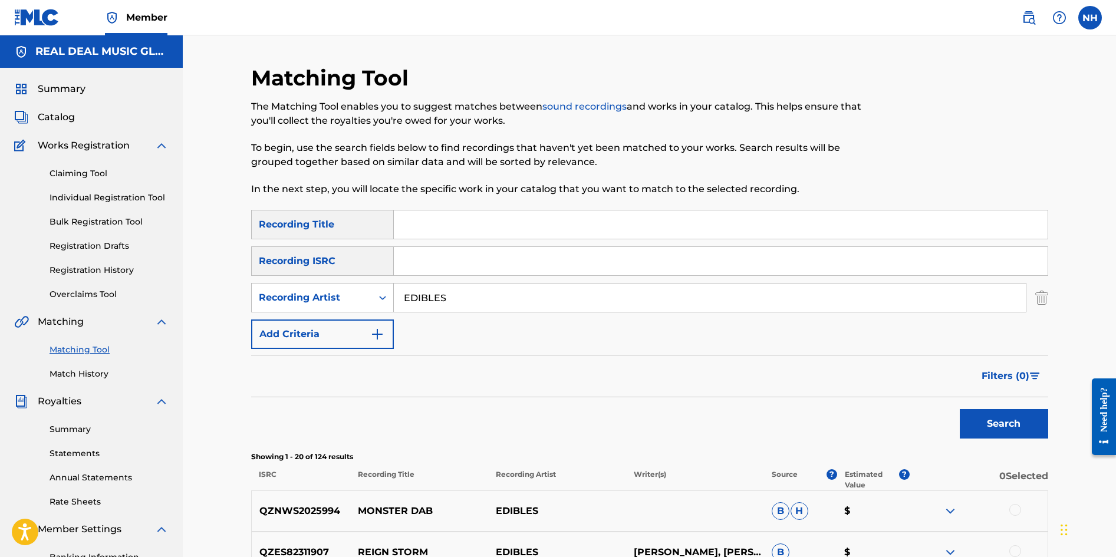
drag, startPoint x: 454, startPoint y: 300, endPoint x: 398, endPoint y: 304, distance: 56.8
click at [398, 304] on input "EDIBLES" at bounding box center [710, 298] width 632 height 28
click at [1084, 19] on label at bounding box center [1091, 18] width 24 height 24
click at [1090, 18] on input "NH [PERSON_NAME] [EMAIL_ADDRESS][DOMAIN_NAME] Notification Preferences Profile …" at bounding box center [1090, 18] width 0 height 0
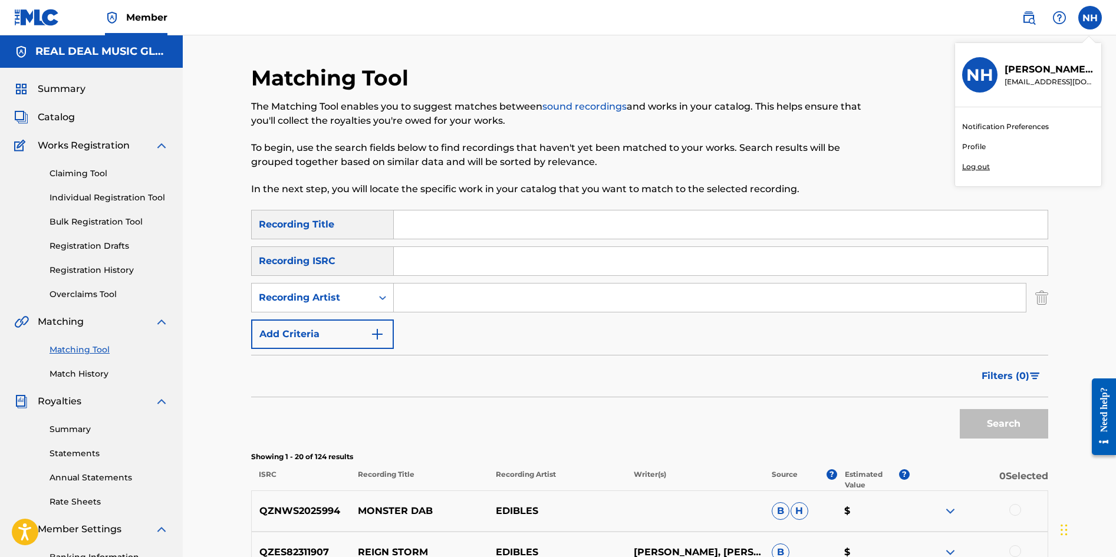
click at [985, 168] on p "Log out" at bounding box center [977, 167] width 28 height 11
click at [1090, 18] on input "NH [PERSON_NAME] [EMAIL_ADDRESS][DOMAIN_NAME] Notification Preferences Profile …" at bounding box center [1090, 18] width 0 height 0
